Goal: Task Accomplishment & Management: Manage account settings

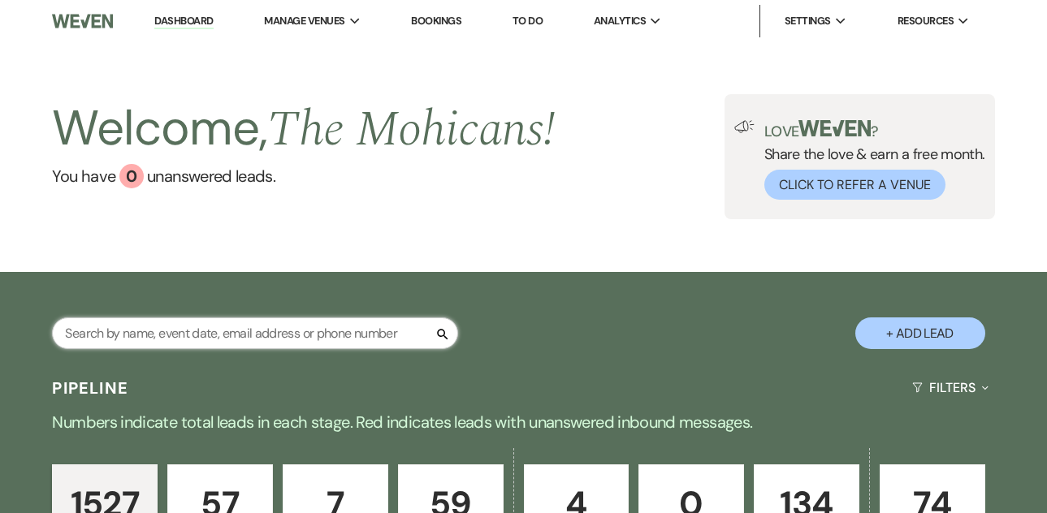
click at [199, 327] on input "text" at bounding box center [255, 334] width 406 height 32
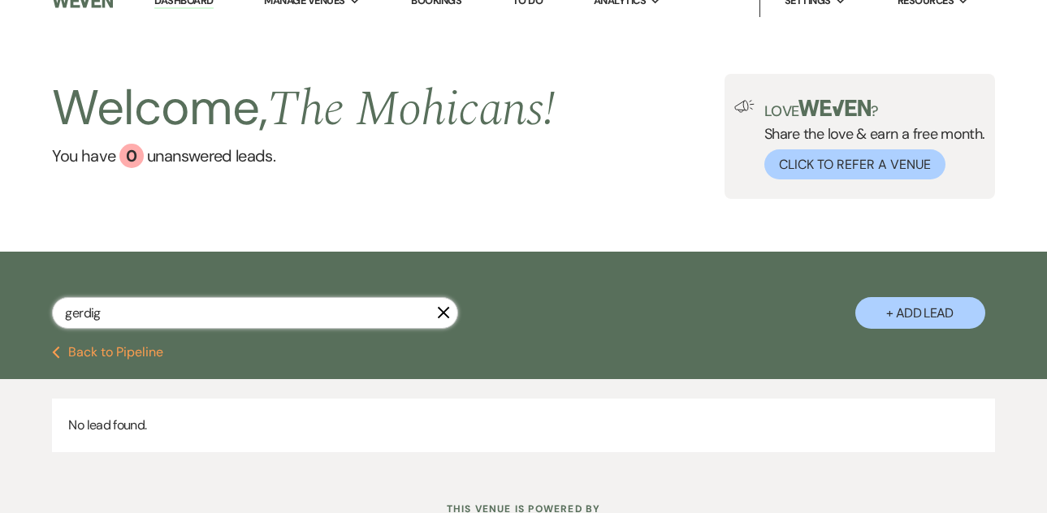
scroll to position [23, 0]
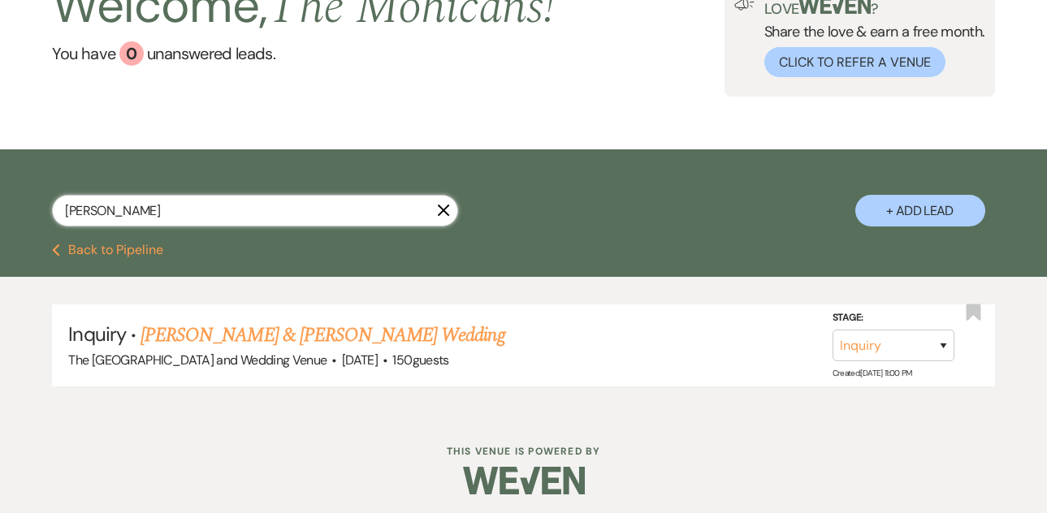
scroll to position [128, 0]
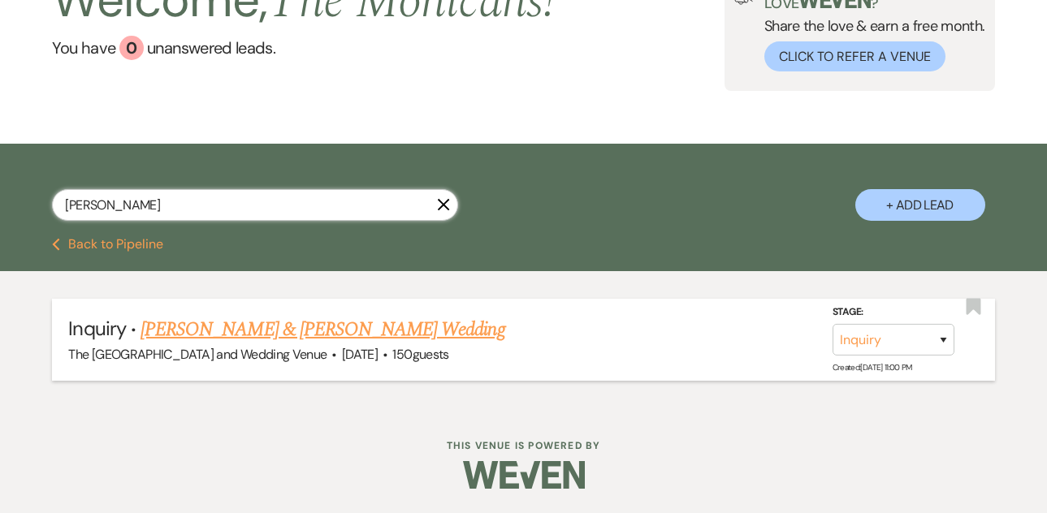
type input "[PERSON_NAME]"
click at [898, 340] on select "Inquiry Follow Up Tour Requested Tour Confirmed Toured Proposal Sent Booked Lost" at bounding box center [894, 340] width 122 height 32
select select "4"
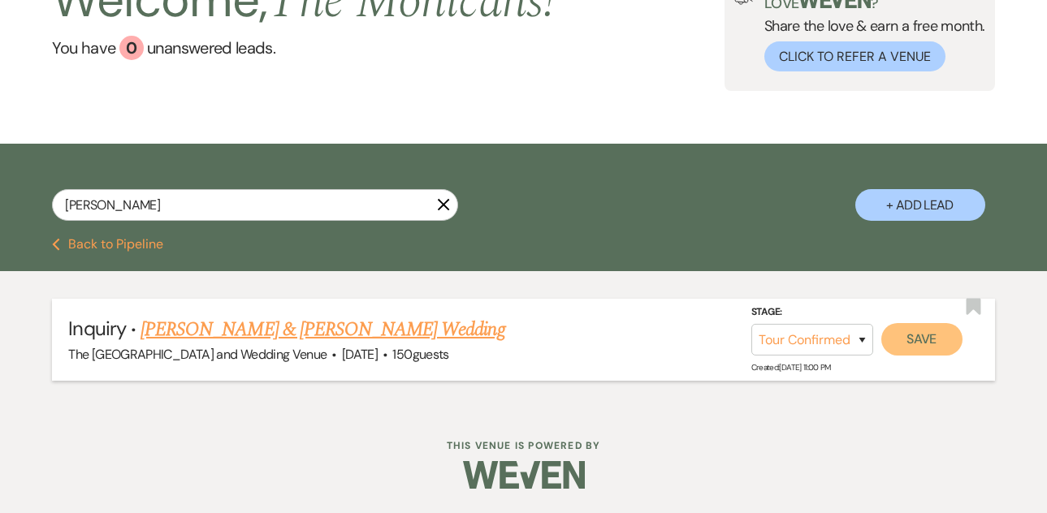
click at [920, 343] on button "Save" at bounding box center [921, 339] width 81 height 32
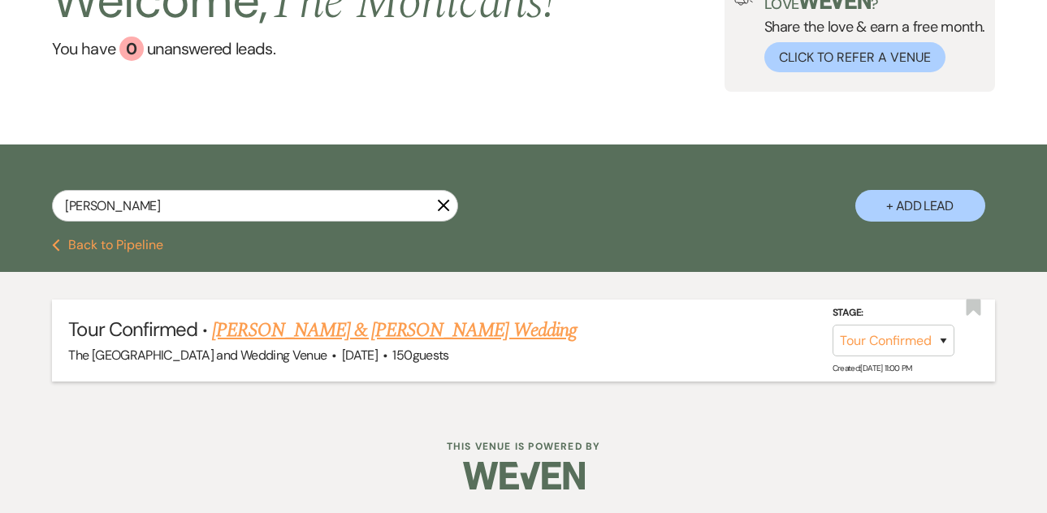
scroll to position [0, 0]
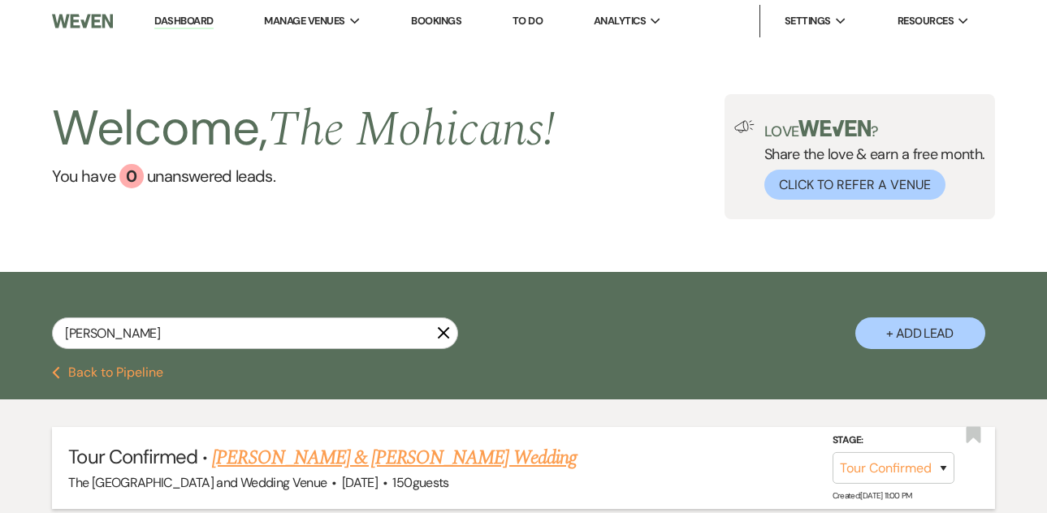
click at [175, 21] on link "Dashboard" at bounding box center [183, 21] width 58 height 15
